Goal: Task Accomplishment & Management: Complete application form

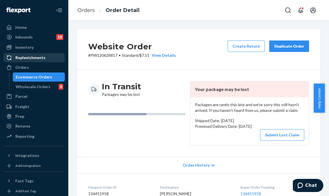
click at [32, 61] on link "Replenishments" at bounding box center [33, 57] width 61 height 9
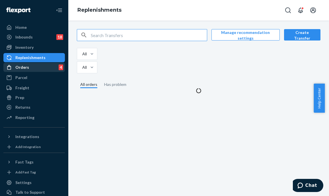
click at [31, 67] on div "Orders 4" at bounding box center [34, 67] width 60 height 8
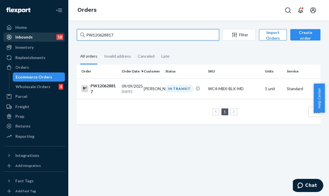
drag, startPoint x: 121, startPoint y: 34, endPoint x: 33, endPoint y: 40, distance: 88.1
click at [33, 40] on div "Home Inbounds 18 Shipping Plans Problems 18 Inventory Products Branded Packagin…" at bounding box center [164, 98] width 329 height 196
click at [131, 33] on input "PW120628817" at bounding box center [148, 34] width 142 height 11
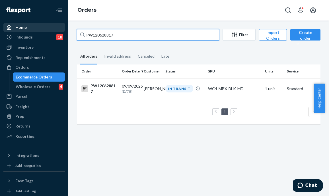
drag, startPoint x: 126, startPoint y: 34, endPoint x: 28, endPoint y: 29, distance: 98.3
click at [28, 29] on div "Home Inbounds 18 Shipping Plans Problems 18 Inventory Products Branded Packagin…" at bounding box center [164, 98] width 329 height 196
click at [119, 32] on input "PW120628817" at bounding box center [148, 34] width 142 height 11
click at [117, 37] on input "PW120628817" at bounding box center [148, 34] width 142 height 11
drag, startPoint x: 119, startPoint y: 34, endPoint x: 85, endPoint y: 6, distance: 44.4
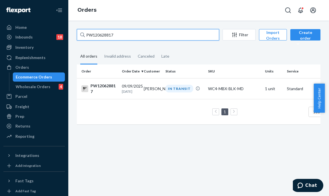
click at [117, 33] on input "PW120628817" at bounding box center [148, 34] width 142 height 11
drag, startPoint x: 39, startPoint y: 26, endPoint x: 26, endPoint y: 27, distance: 12.6
click at [26, 27] on div "Home Inbounds 18 Shipping Plans Problems 18 Inventory Products Branded Packagin…" at bounding box center [164, 98] width 329 height 196
paste input "4050"
type input "PW120624050"
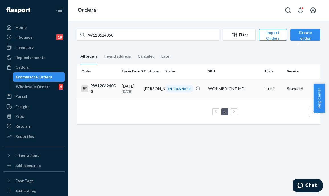
click at [179, 90] on div "IN TRANSIT" at bounding box center [179, 89] width 28 height 8
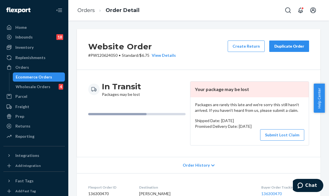
click at [200, 64] on div "Website Order # PW120624050 • Standard / $6.75 View Details Create Return Dupli…" at bounding box center [199, 49] width 244 height 41
click at [270, 131] on button "Submit Lost Claim" at bounding box center [282, 134] width 44 height 11
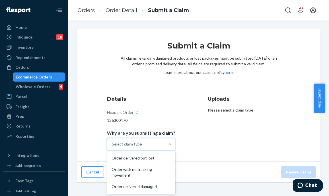
click at [147, 148] on div "Select claim type" at bounding box center [135, 143] width 57 height 11
click at [112, 147] on input "Why are you submitting a claim? option Order delivered but lost focused, 1 of 5…" at bounding box center [112, 144] width 1 height 6
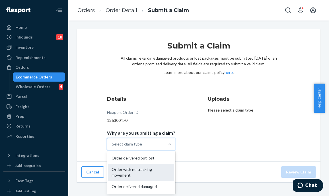
click at [149, 172] on div "Order with no tracking movement" at bounding box center [141, 171] width 66 height 17
click at [112, 147] on input "Why are you submitting a claim? option Order with no tracking movement focused,…" at bounding box center [112, 144] width 1 height 6
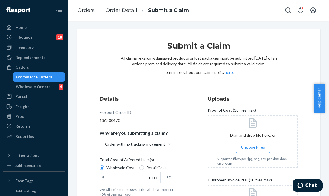
click at [202, 149] on div "Details Flexport Order ID 136300470 Why are you submitting a claim? Order with …" at bounding box center [199, 172] width 198 height 154
click at [141, 180] on input "0.00" at bounding box center [130, 177] width 60 height 11
click at [147, 175] on input "0.00" at bounding box center [130, 177] width 60 height 11
drag, startPoint x: 140, startPoint y: 178, endPoint x: 196, endPoint y: 186, distance: 55.8
click at [196, 186] on div "Details Flexport Order ID 136300470 Why are you submitting a claim? Order with …" at bounding box center [199, 172] width 198 height 154
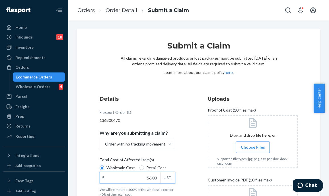
type input "56.00"
click at [184, 140] on div "Details Flexport Order ID 136300470 Why are you submitting a claim? Order with …" at bounding box center [145, 172] width 90 height 161
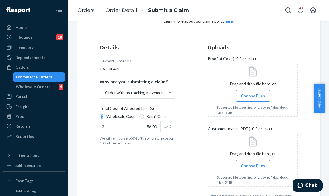
scroll to position [57, 0]
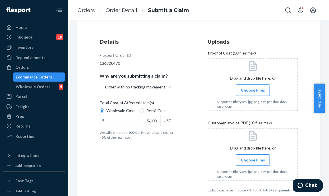
click at [258, 87] on label "Choose Files" at bounding box center [253, 89] width 34 height 11
click at [253, 87] on input "Choose Files" at bounding box center [253, 90] width 0 height 6
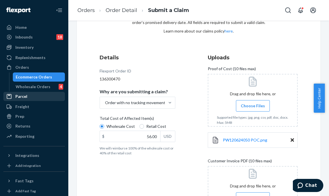
scroll to position [108, 0]
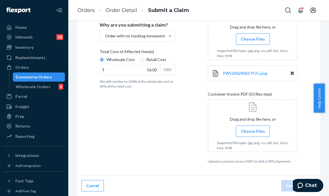
click at [262, 130] on label "Choose Files" at bounding box center [253, 130] width 34 height 11
click at [253, 130] on input "Choose Files" at bounding box center [253, 131] width 0 height 6
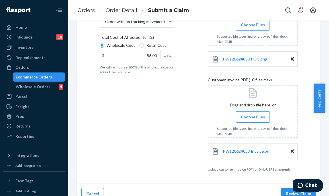
scroll to position [130, 0]
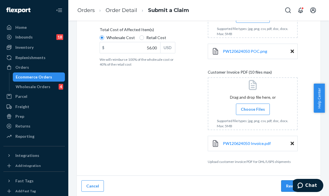
click at [282, 187] on button "Review Claim" at bounding box center [298, 185] width 35 height 11
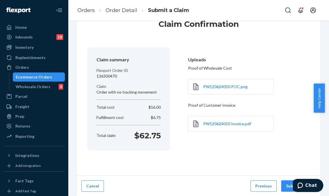
click at [282, 187] on button "Submit Claim" at bounding box center [298, 185] width 35 height 11
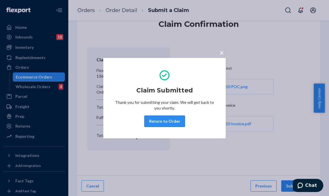
click at [162, 122] on button "Return to Order" at bounding box center [164, 120] width 41 height 11
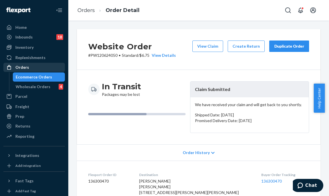
click at [40, 70] on div "Orders" at bounding box center [34, 67] width 60 height 8
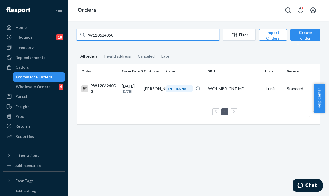
drag, startPoint x: 133, startPoint y: 36, endPoint x: 70, endPoint y: 36, distance: 63.5
click at [65, 36] on div "Home Inbounds 18 Shipping Plans Problems 18 Inventory Products Branded Packagin…" at bounding box center [164, 98] width 329 height 196
paste input "572316"
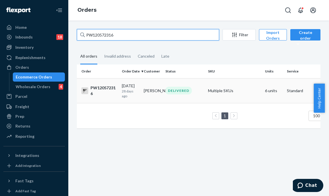
type input "PW120572316"
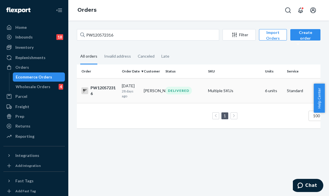
click at [145, 93] on td "[PERSON_NAME]" at bounding box center [152, 90] width 22 height 25
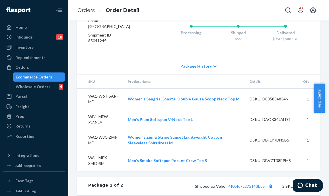
scroll to position [332, 0]
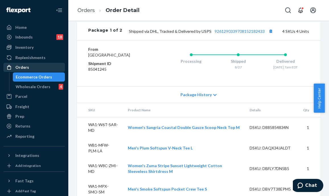
click at [36, 66] on div "Orders" at bounding box center [34, 67] width 60 height 8
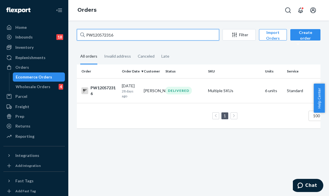
drag, startPoint x: 118, startPoint y: 36, endPoint x: 82, endPoint y: 38, distance: 36.2
click at [63, 34] on div "Home Inbounds 18 Shipping Plans Problems 18 Inventory Products Branded Packagin…" at bounding box center [164, 98] width 329 height 196
paste input "672121"
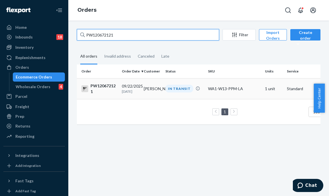
type input "PW120672121"
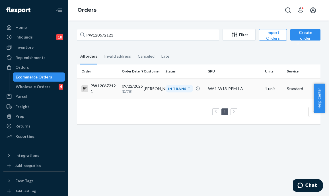
click at [166, 89] on div "IN TRANSIT" at bounding box center [179, 89] width 28 height 8
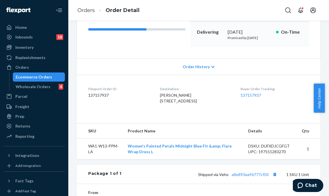
scroll to position [199, 0]
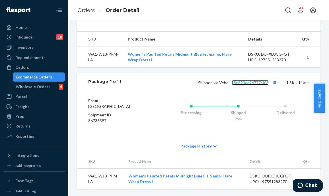
click at [243, 80] on link "a8e893ea96777cf03" at bounding box center [250, 82] width 37 height 5
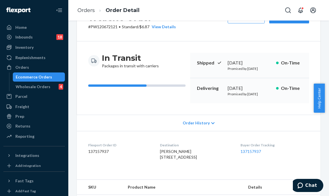
scroll to position [0, 0]
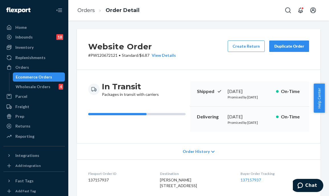
click at [145, 131] on div "In Transit Packages in transit with carriers" at bounding box center [136, 106] width 97 height 50
click at [41, 73] on div "Ecommerce Orders" at bounding box center [38, 77] width 51 height 8
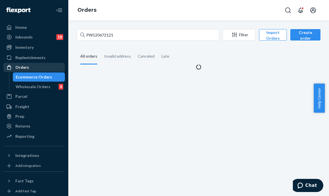
click at [44, 67] on div "Orders" at bounding box center [34, 67] width 60 height 8
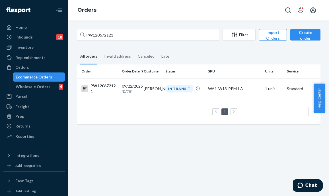
drag, startPoint x: 176, startPoint y: 173, endPoint x: 82, endPoint y: 143, distance: 98.9
click at [176, 173] on div "PW120672121 Filter Import Orders Create order Ecommerce order Removal order All…" at bounding box center [198, 107] width 261 height 175
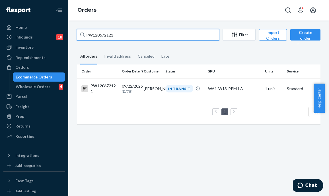
drag, startPoint x: 130, startPoint y: 33, endPoint x: 80, endPoint y: 32, distance: 50.1
click at [80, 32] on input "PW120672121" at bounding box center [148, 34] width 142 height 11
paste input "10989"
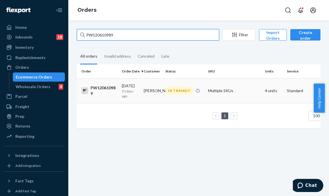
type input "PW120610989"
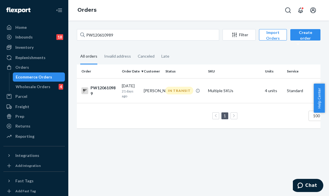
drag, startPoint x: 123, startPoint y: 87, endPoint x: 126, endPoint y: 89, distance: 3.4
click at [123, 87] on div "[DATE] [DATE]" at bounding box center [130, 90] width 17 height 15
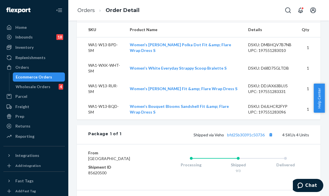
scroll to position [313, 0]
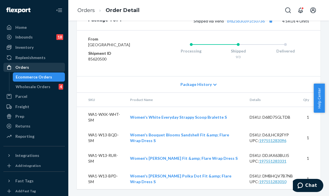
click at [26, 63] on div "Orders" at bounding box center [34, 67] width 60 height 8
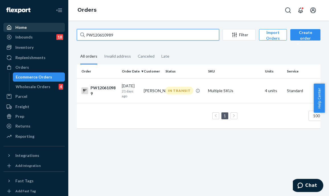
drag, startPoint x: 139, startPoint y: 34, endPoint x: 44, endPoint y: 24, distance: 95.6
click at [44, 24] on div "Home Inbounds 18 Shipping Plans Problems 18 Inventory Products Branded Packagin…" at bounding box center [164, 98] width 329 height 196
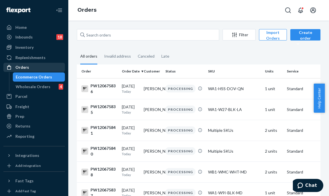
click at [46, 66] on div "Orders" at bounding box center [34, 67] width 60 height 8
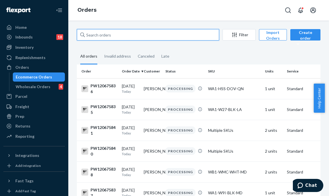
click at [114, 38] on input "text" at bounding box center [148, 34] width 142 height 11
paste input "PW120638970"
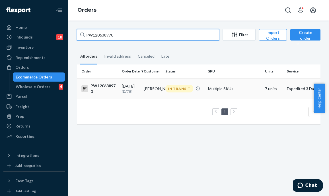
type input "PW120638970"
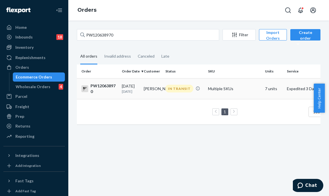
click at [149, 81] on td "[PERSON_NAME]" at bounding box center [152, 88] width 22 height 21
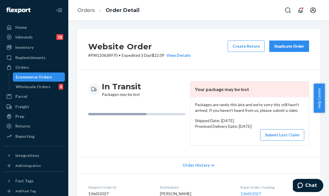
click at [40, 66] on div "Orders" at bounding box center [34, 67] width 60 height 8
click at [181, 78] on div "In Transit Packages may be lost Your package may be lost Packages are rarely th…" at bounding box center [199, 113] width 244 height 87
click at [17, 65] on div "Orders" at bounding box center [22, 67] width 14 height 6
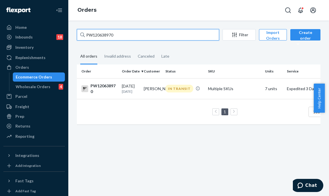
drag, startPoint x: 119, startPoint y: 36, endPoint x: 68, endPoint y: 31, distance: 51.2
click at [68, 31] on div "Home Inbounds 18 Shipping Plans Problems 18 Inventory Products Branded Packagin…" at bounding box center [164, 98] width 329 height 196
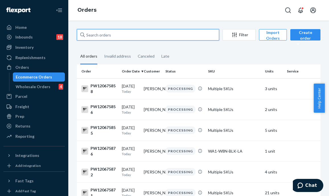
click at [133, 37] on input "text" at bounding box center [148, 34] width 142 height 11
paste input "PW120630593"
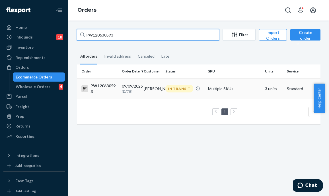
type input "PW120630593"
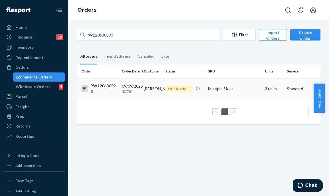
click at [159, 93] on td "[PERSON_NAME]" at bounding box center [152, 88] width 22 height 21
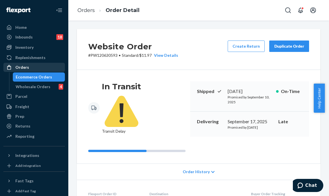
click at [50, 65] on div "Orders" at bounding box center [34, 67] width 60 height 8
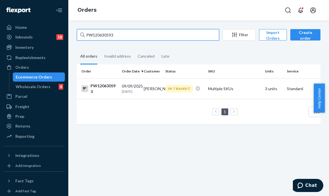
drag, startPoint x: 135, startPoint y: 32, endPoint x: 23, endPoint y: 19, distance: 112.6
click at [21, 19] on div "Home Inbounds 18 Shipping Plans Problems 18 Inventory Products Branded Packagin…" at bounding box center [164, 98] width 329 height 196
paste input "[PERSON_NAME]"
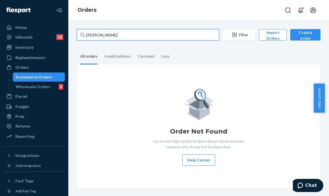
click at [124, 38] on input "[PERSON_NAME]" at bounding box center [148, 34] width 142 height 11
type input "[PERSON_NAME]"
drag, startPoint x: 113, startPoint y: 35, endPoint x: 85, endPoint y: 33, distance: 27.7
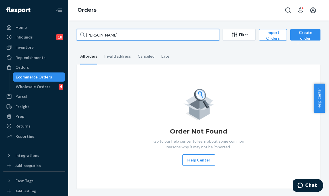
click at [85, 33] on input "[PERSON_NAME]" at bounding box center [148, 34] width 142 height 11
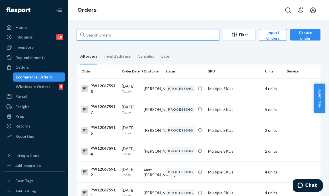
click at [172, 37] on input "text" at bounding box center [148, 34] width 142 height 11
paste input "PW120652744"
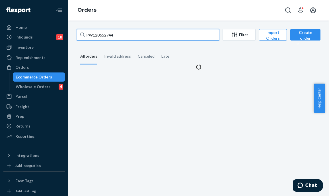
type input "PW120652744"
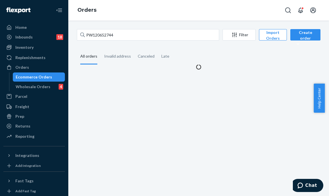
click at [153, 87] on div "PW120652744 Filter Import Orders Create order Ecommerce order Removal order All…" at bounding box center [198, 107] width 261 height 175
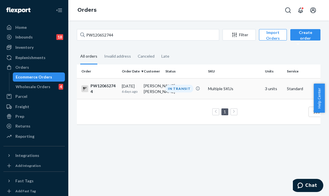
click at [155, 92] on td "[PERSON_NAME] [PERSON_NAME]" at bounding box center [152, 88] width 22 height 21
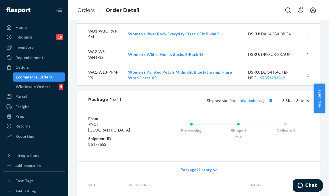
scroll to position [284, 0]
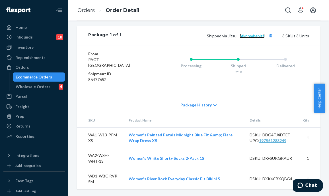
click at [250, 36] on link "nfkpnmbeblzg" at bounding box center [252, 35] width 25 height 5
click at [37, 66] on div "Orders" at bounding box center [34, 67] width 60 height 8
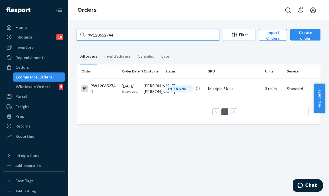
drag, startPoint x: 126, startPoint y: 35, endPoint x: 74, endPoint y: 30, distance: 51.7
click at [74, 30] on div "PW120652744 Filter Import Orders Create order Ecommerce order Removal order All…" at bounding box center [199, 79] width 252 height 101
paste input "9362"
type input "PW120659362"
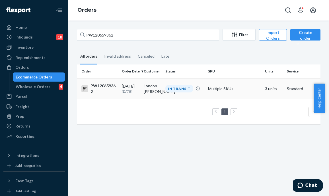
click at [171, 86] on div "IN TRANSIT" at bounding box center [179, 89] width 28 height 8
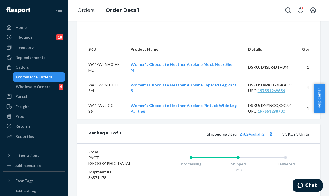
scroll to position [284, 0]
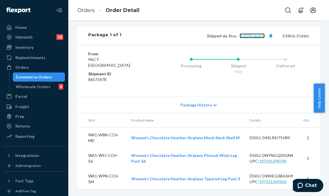
click at [256, 36] on link "2n824sukahj2" at bounding box center [252, 35] width 25 height 5
click at [44, 68] on div "Orders" at bounding box center [34, 67] width 60 height 8
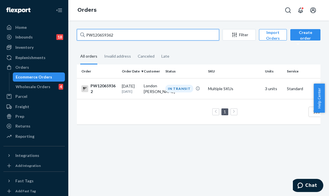
drag, startPoint x: 118, startPoint y: 35, endPoint x: 78, endPoint y: 34, distance: 40.4
click at [78, 34] on input "PW120659362" at bounding box center [148, 34] width 142 height 11
paste input "PW12057589"
type input "PW120575892"
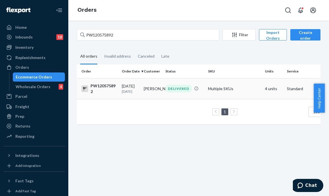
click at [148, 91] on td "[PERSON_NAME]" at bounding box center [152, 88] width 22 height 21
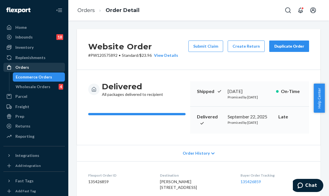
click at [34, 63] on div "Orders" at bounding box center [34, 67] width 60 height 8
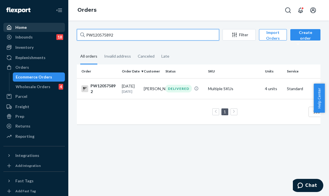
drag, startPoint x: 131, startPoint y: 35, endPoint x: 50, endPoint y: 31, distance: 81.0
click at [50, 31] on div "Home Inbounds 18 Shipping Plans Problems 18 Inventory Products Branded Packagin…" at bounding box center [164, 98] width 329 height 196
paste input "PW12066221"
drag, startPoint x: 128, startPoint y: 33, endPoint x: 52, endPoint y: 28, distance: 76.2
click at [51, 28] on div "Home Inbounds 18 Shipping Plans Problems 18 Inventory Products Branded Packagin…" at bounding box center [164, 98] width 329 height 196
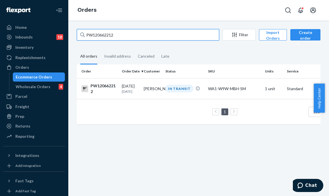
drag, startPoint x: 125, startPoint y: 34, endPoint x: 69, endPoint y: 28, distance: 56.1
click at [69, 28] on div "PW120662212 Filter Import Orders Create order Ecommerce order Removal order All…" at bounding box center [198, 107] width 261 height 175
type input "\"
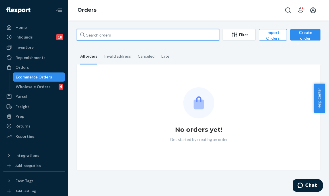
paste input "PW120628817"
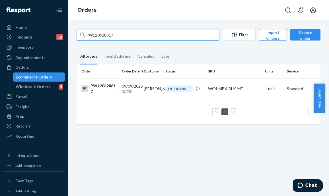
type input "PW120628817"
